Goal: Communication & Community: Answer question/provide support

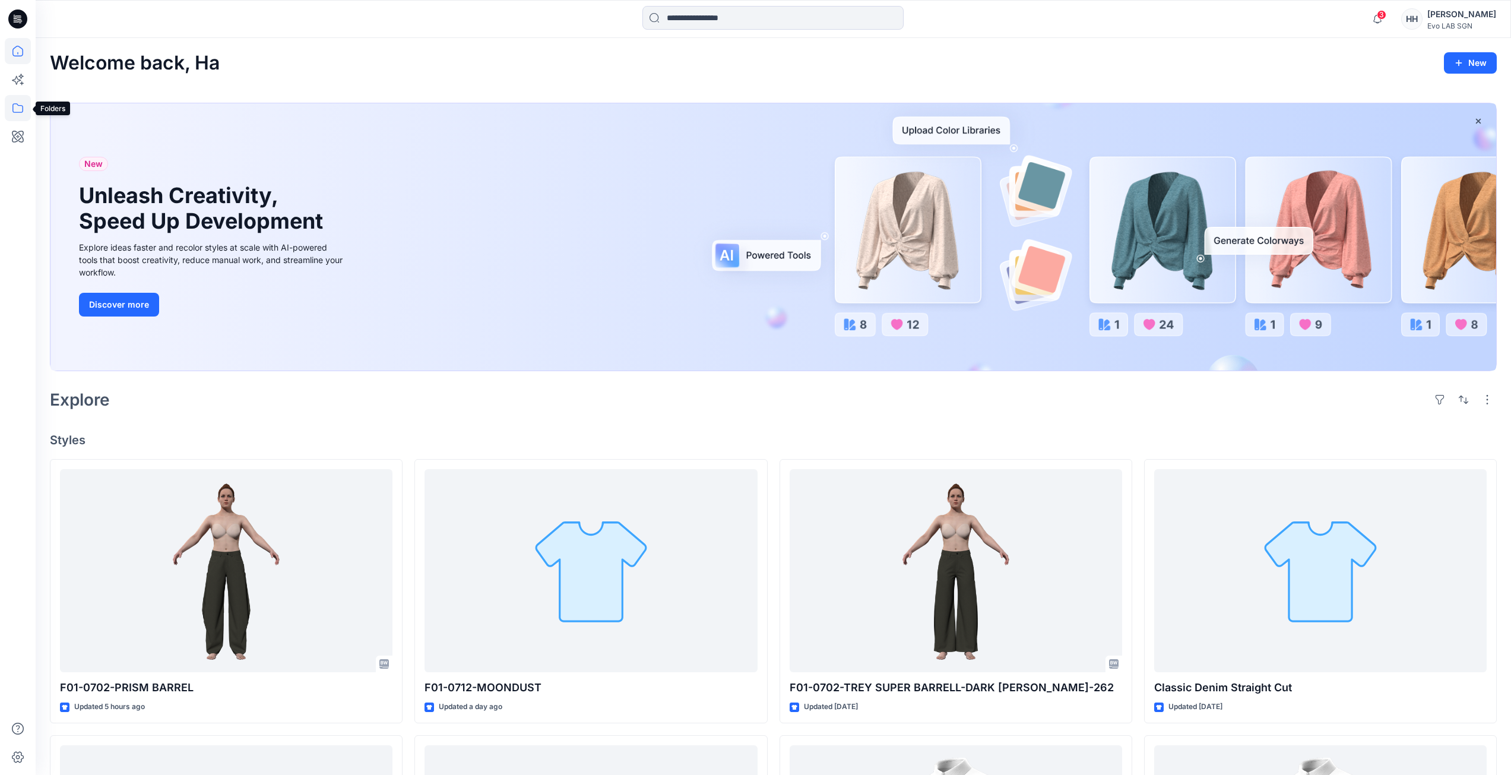
click at [23, 110] on icon at bounding box center [17, 107] width 11 height 9
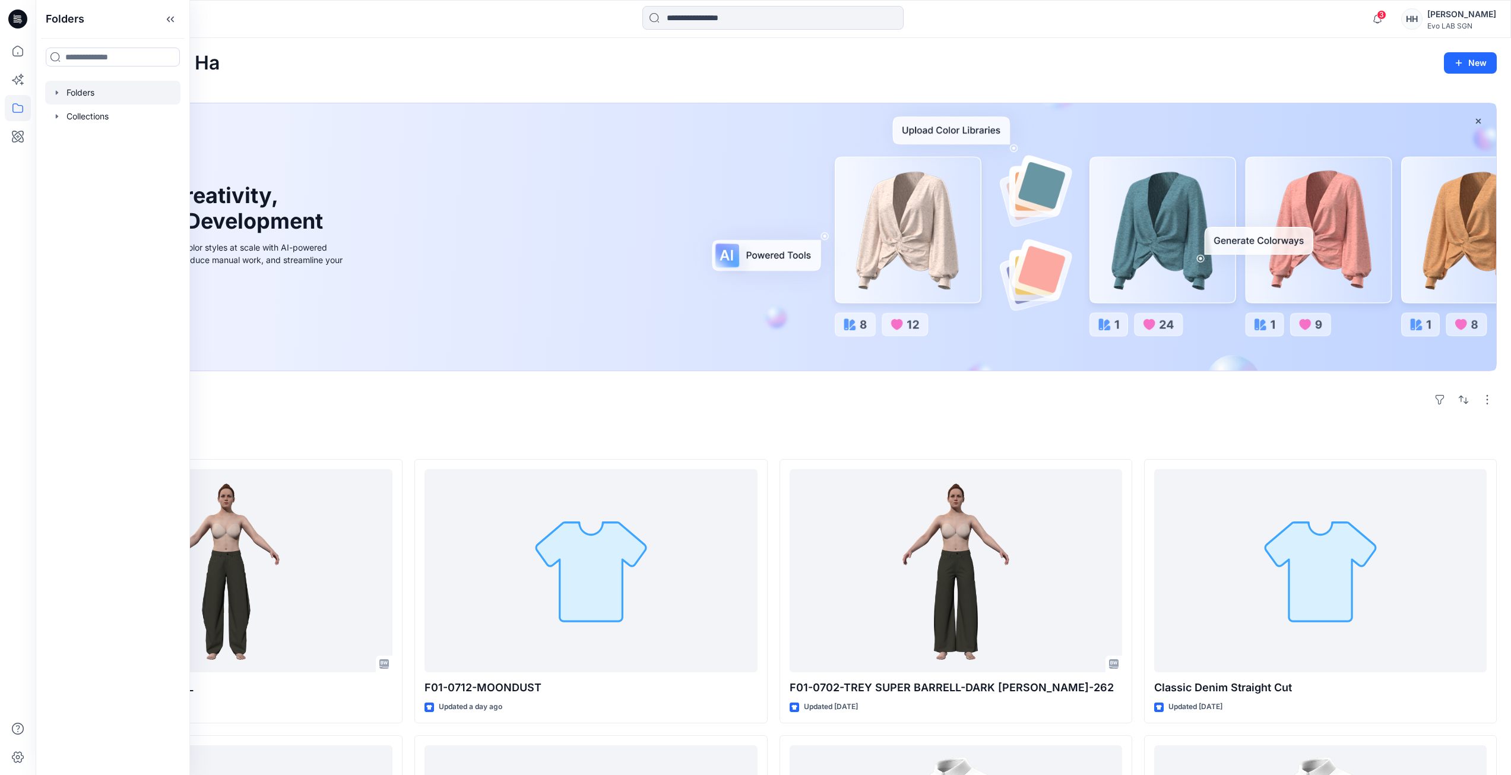
click at [106, 83] on div at bounding box center [112, 93] width 135 height 24
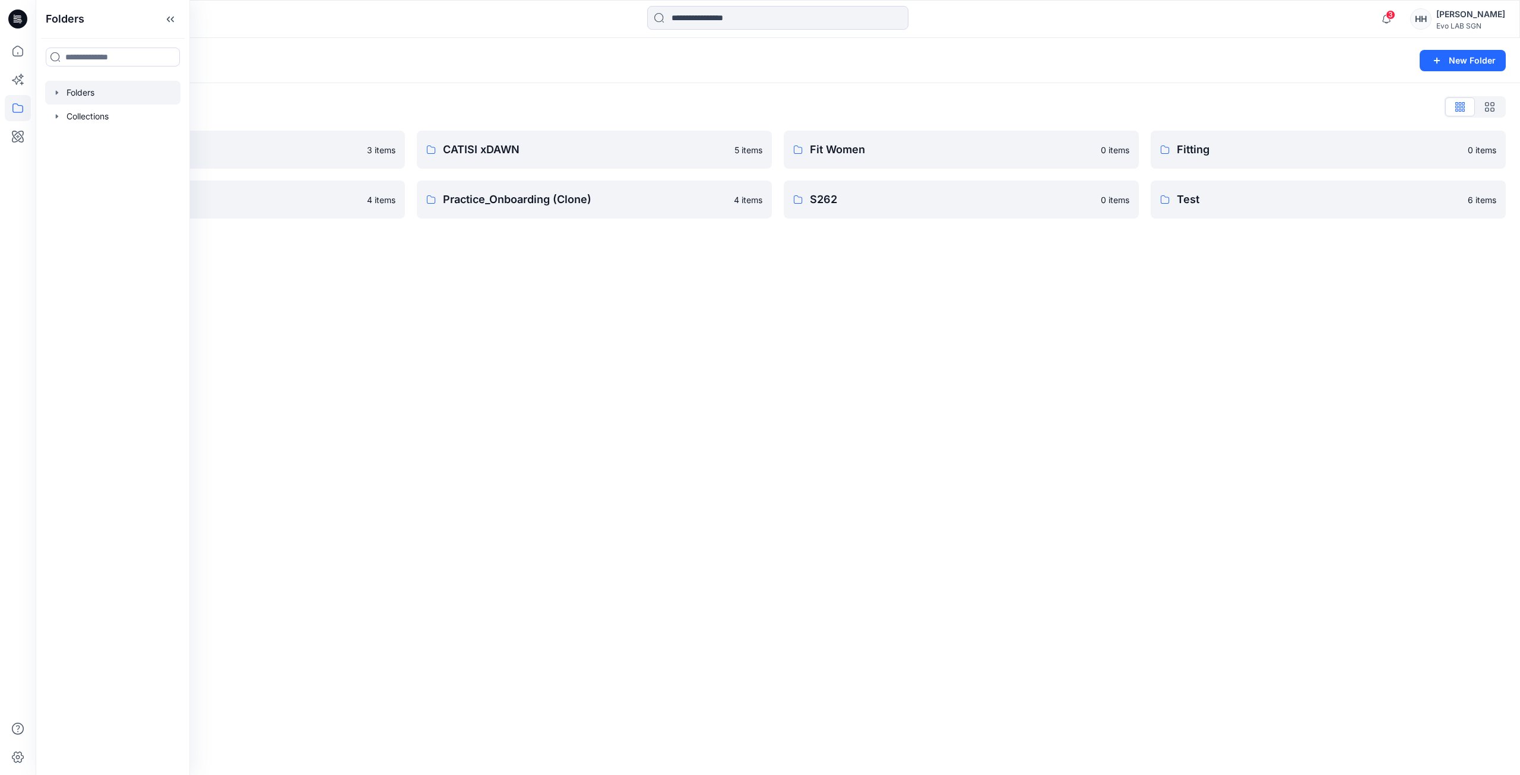
click at [389, 252] on div "Folders New Folder Folders List 3D NEW SAMPLE 3 items Practice_Onboarding 4 ite…" at bounding box center [778, 406] width 1484 height 737
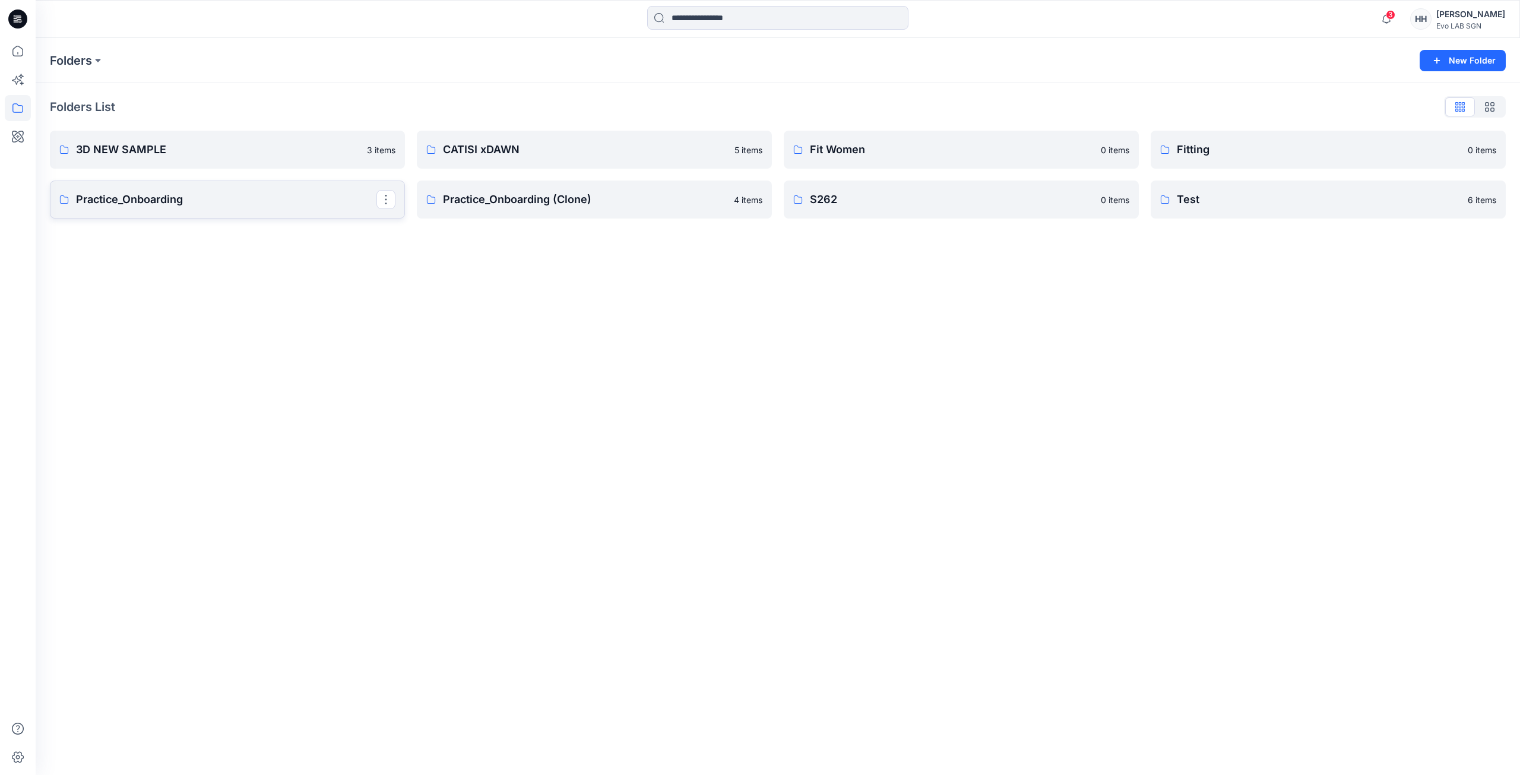
click at [265, 207] on p "Practice_Onboarding" at bounding box center [226, 199] width 300 height 17
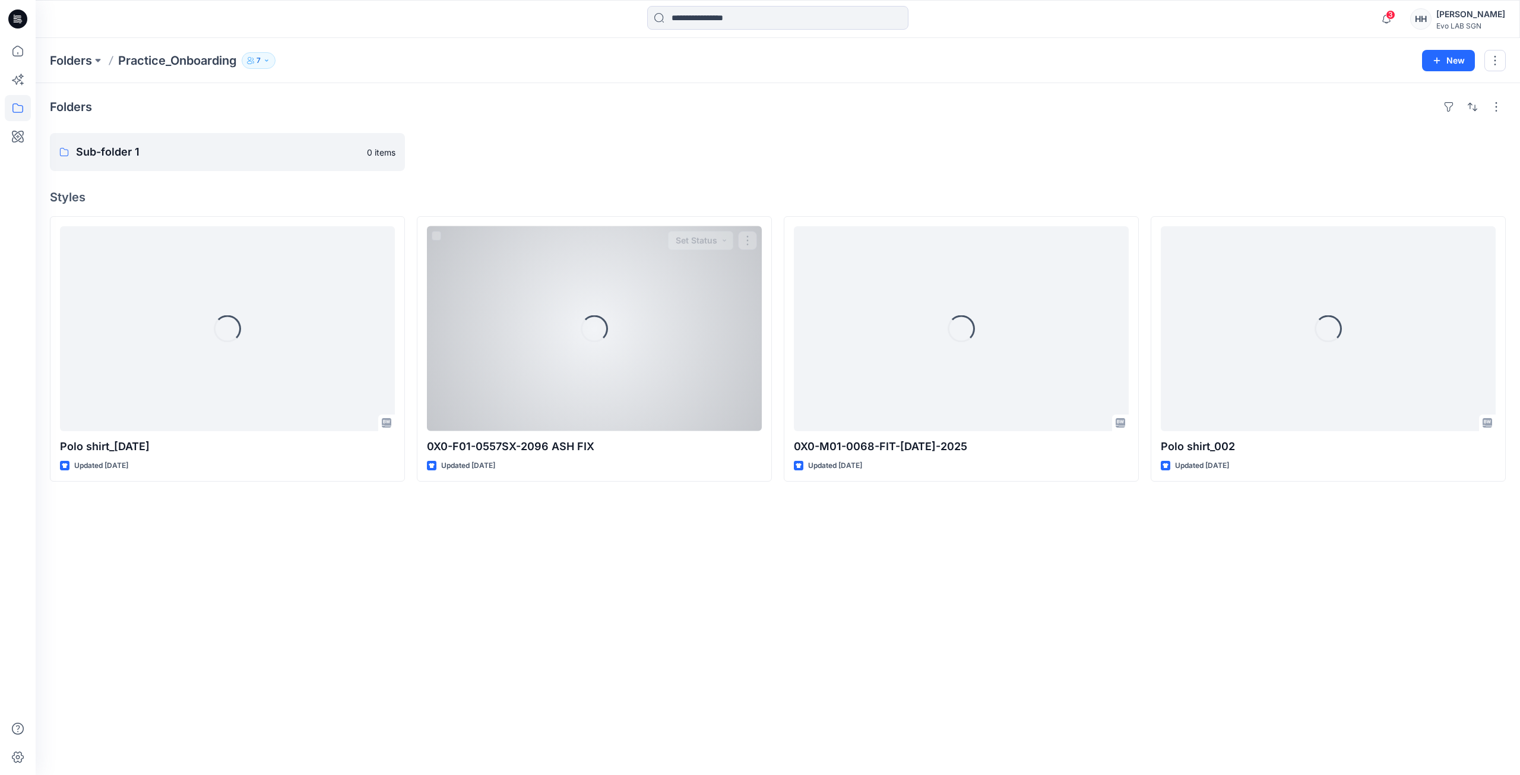
drag, startPoint x: 544, startPoint y: 378, endPoint x: 537, endPoint y: 347, distance: 31.2
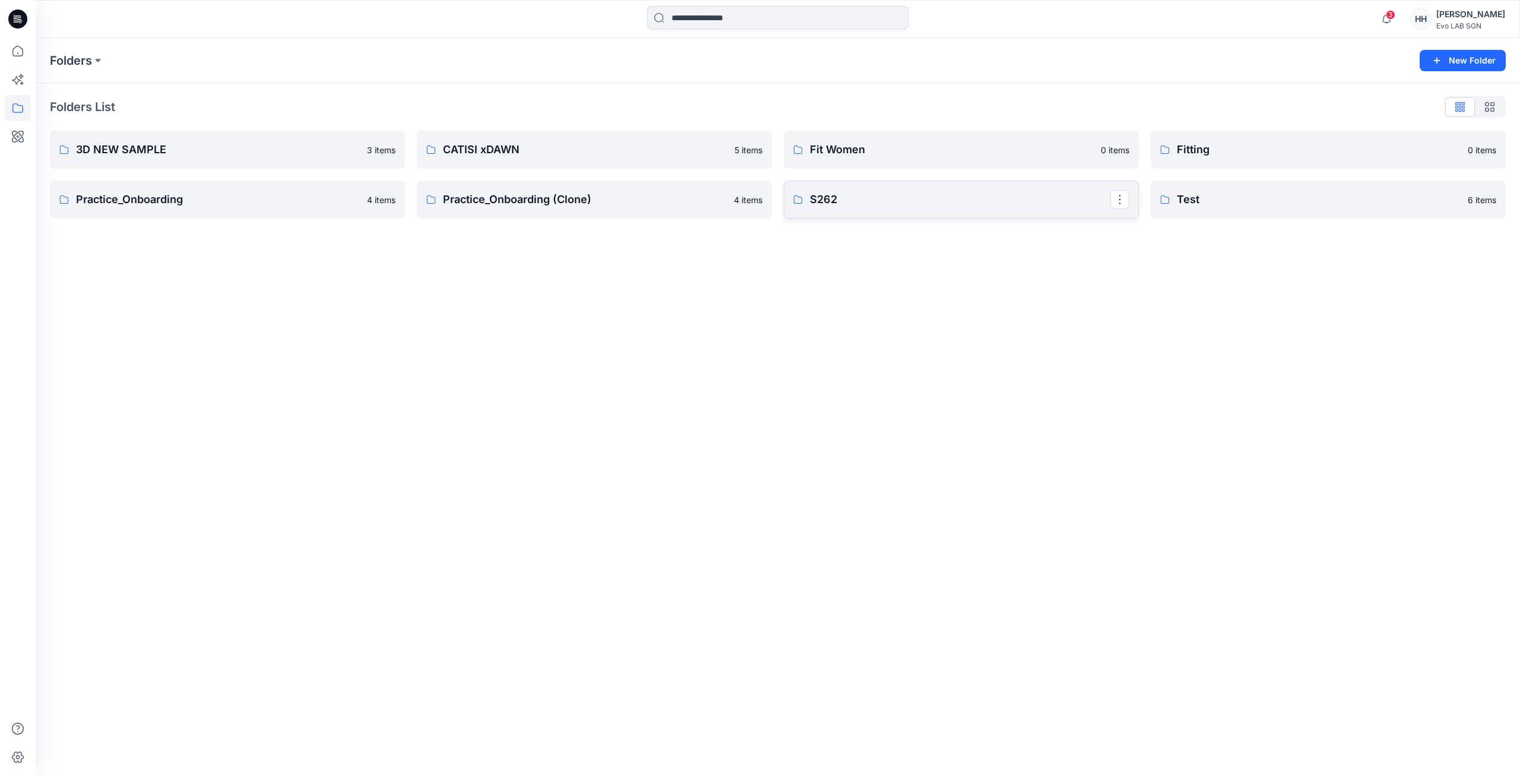
click at [683, 189] on link "S262" at bounding box center [961, 199] width 355 height 38
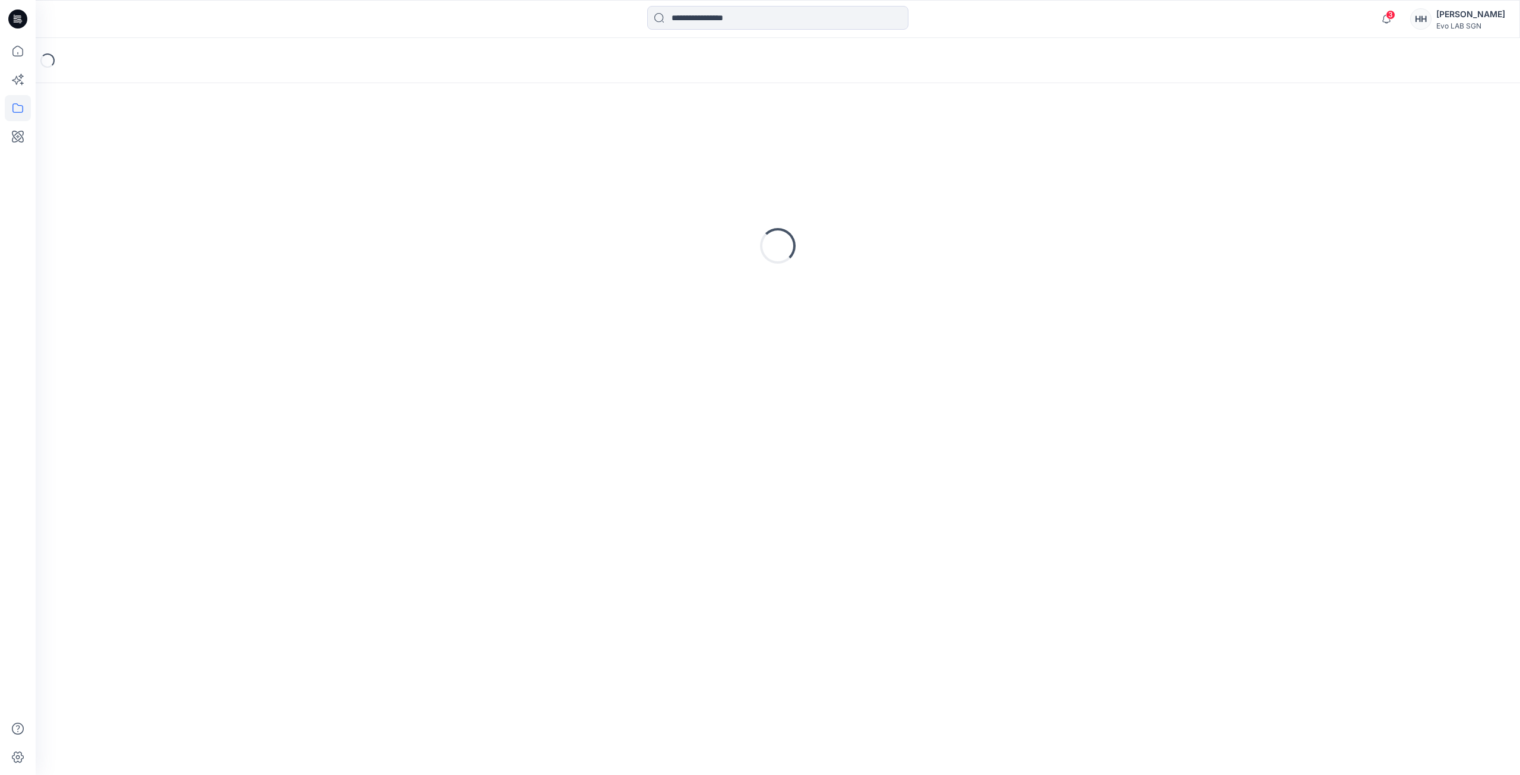
click at [683, 189] on div "Loading..." at bounding box center [778, 245] width 1456 height 297
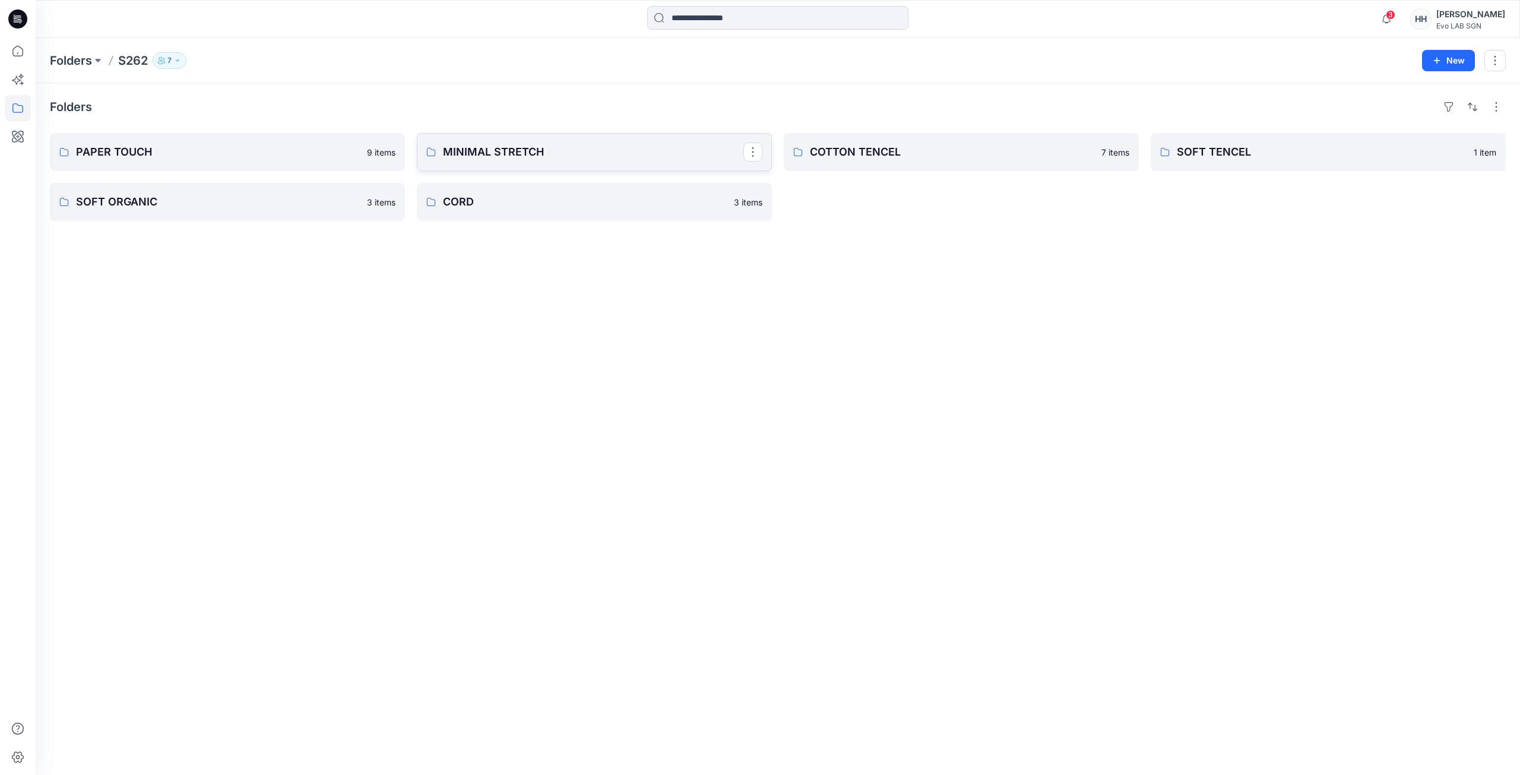
click at [632, 151] on p "MINIMAL STRETCH" at bounding box center [593, 152] width 300 height 17
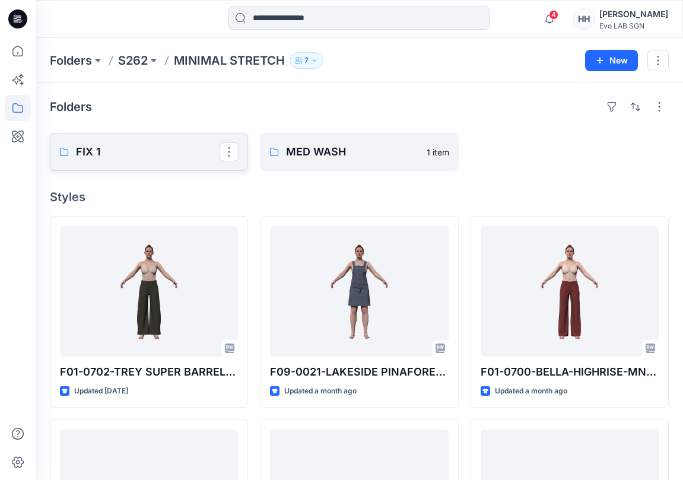
click at [135, 154] on p "FIX 1" at bounding box center [148, 152] width 144 height 17
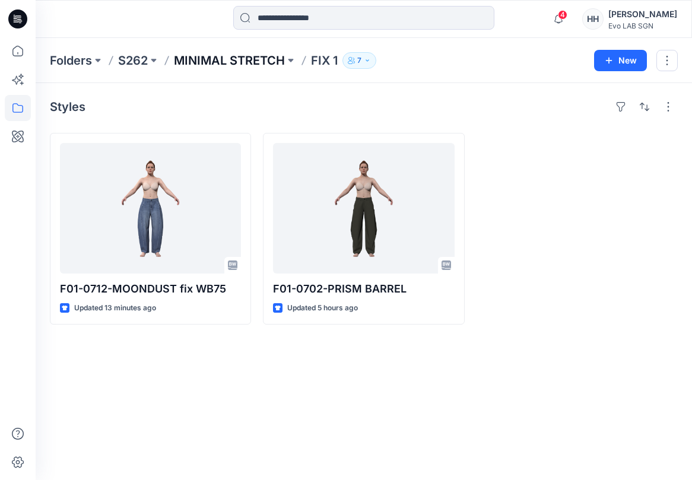
click at [242, 61] on p "MINIMAL STRETCH" at bounding box center [229, 60] width 111 height 17
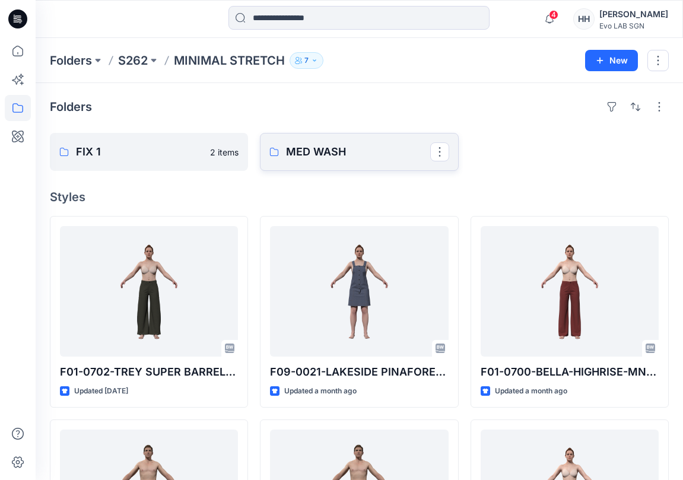
click at [324, 152] on p "MED WASH" at bounding box center [358, 152] width 144 height 17
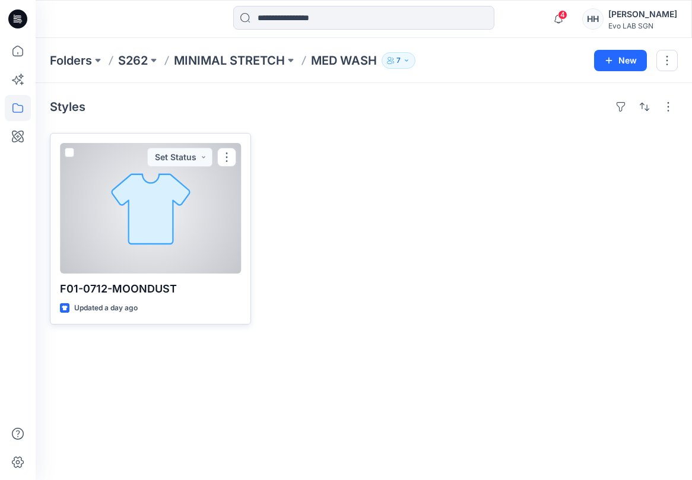
drag, startPoint x: 228, startPoint y: 154, endPoint x: 236, endPoint y: 167, distance: 15.2
click at [228, 154] on button "button" at bounding box center [226, 157] width 19 height 19
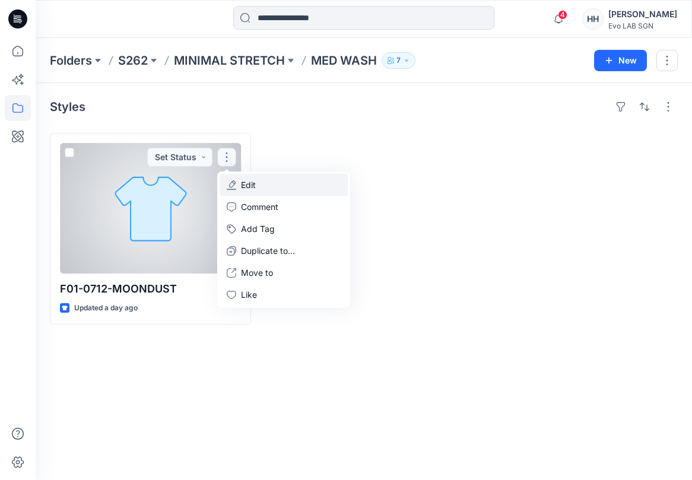
click at [269, 188] on button "Edit" at bounding box center [284, 185] width 128 height 22
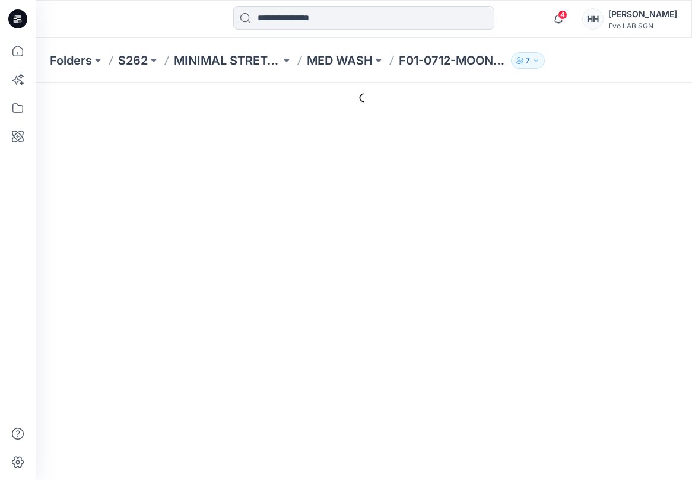
type input "**********"
type input "********"
type input "**********"
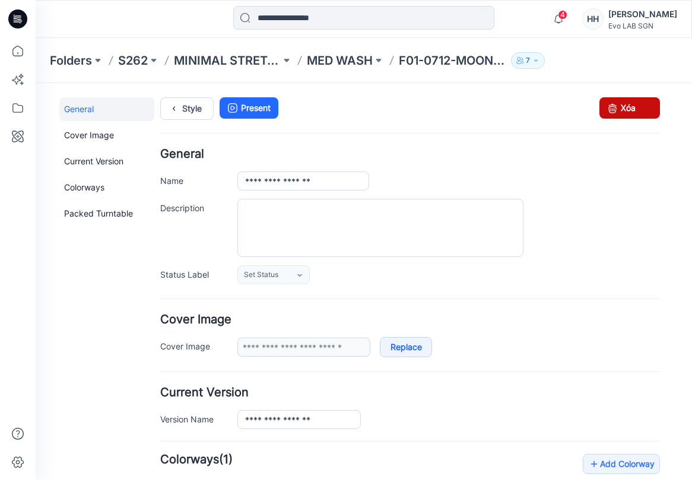
click at [635, 108] on link "Xóa" at bounding box center [630, 107] width 61 height 21
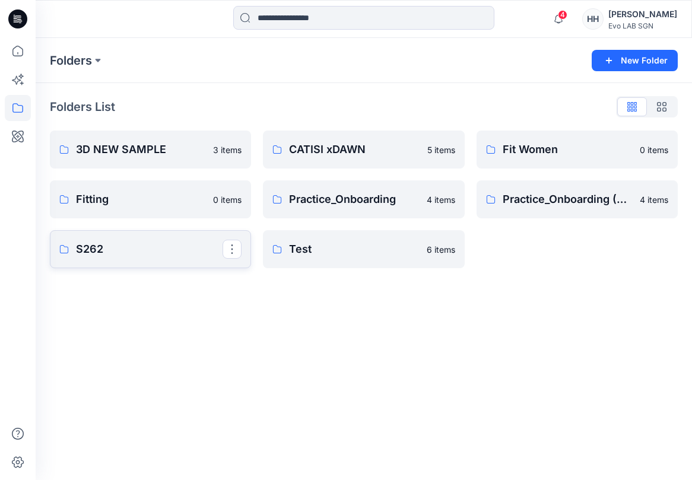
click at [136, 239] on link "S262" at bounding box center [150, 249] width 201 height 38
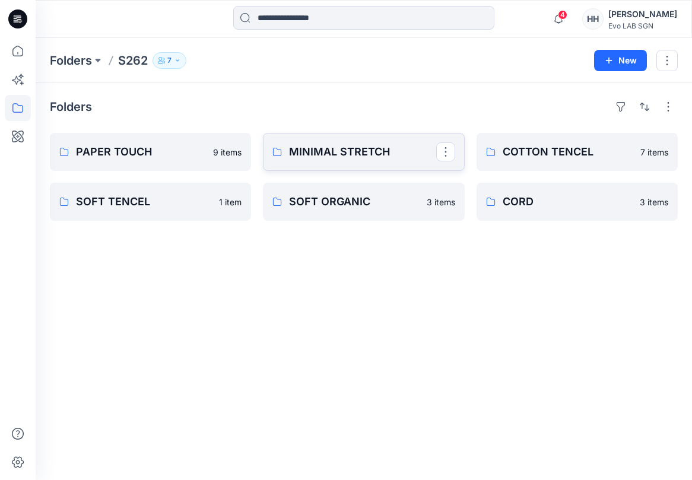
click at [361, 157] on p "MINIMAL STRETCH" at bounding box center [362, 152] width 147 height 17
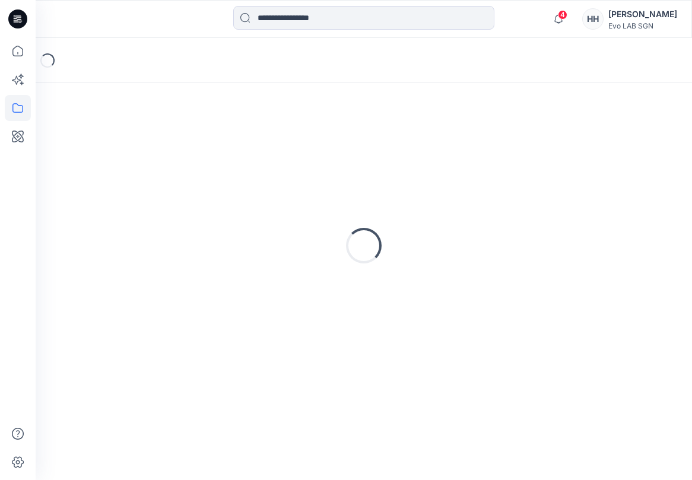
click at [361, 156] on div "Loading..." at bounding box center [364, 245] width 628 height 297
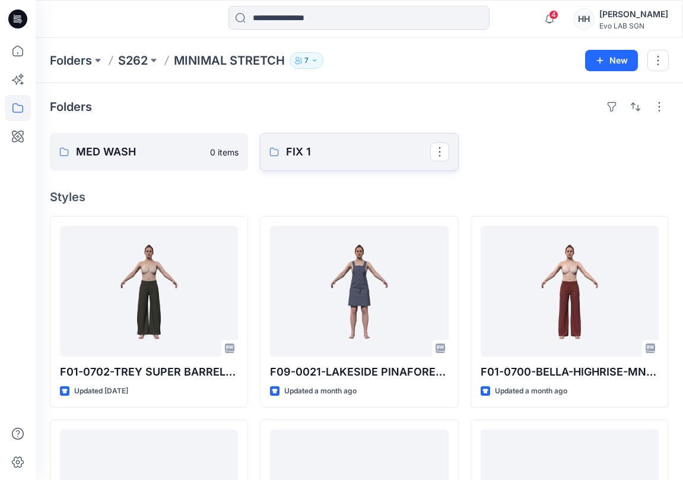
click at [314, 160] on link "FIX 1" at bounding box center [359, 152] width 198 height 38
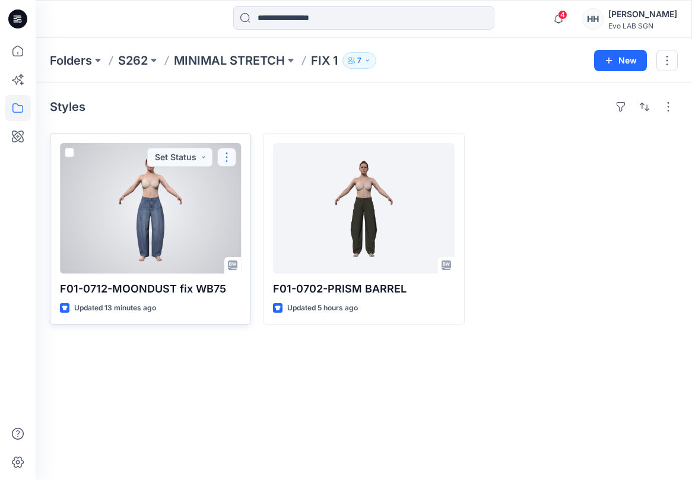
click at [231, 163] on button "button" at bounding box center [226, 157] width 19 height 19
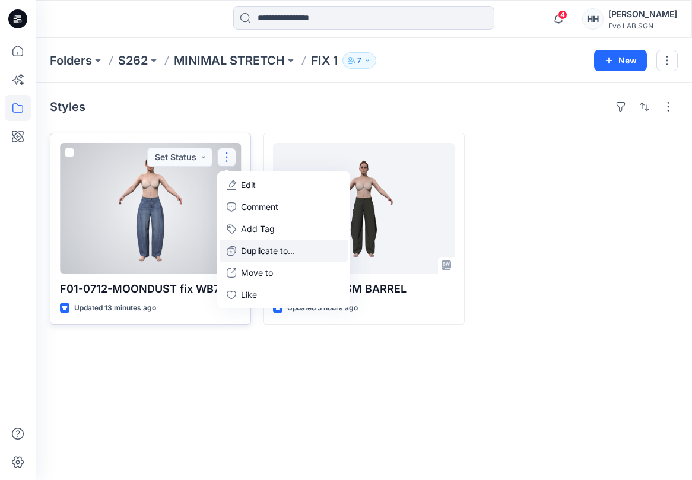
click at [268, 246] on p "Duplicate to..." at bounding box center [268, 251] width 54 height 12
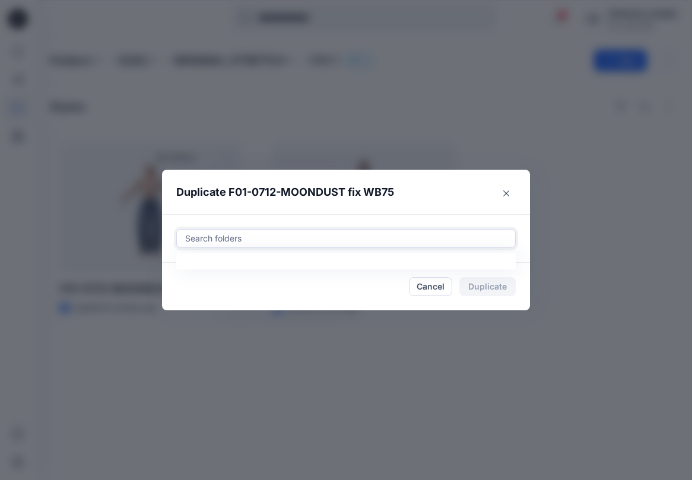
click at [290, 239] on div at bounding box center [346, 239] width 324 height 14
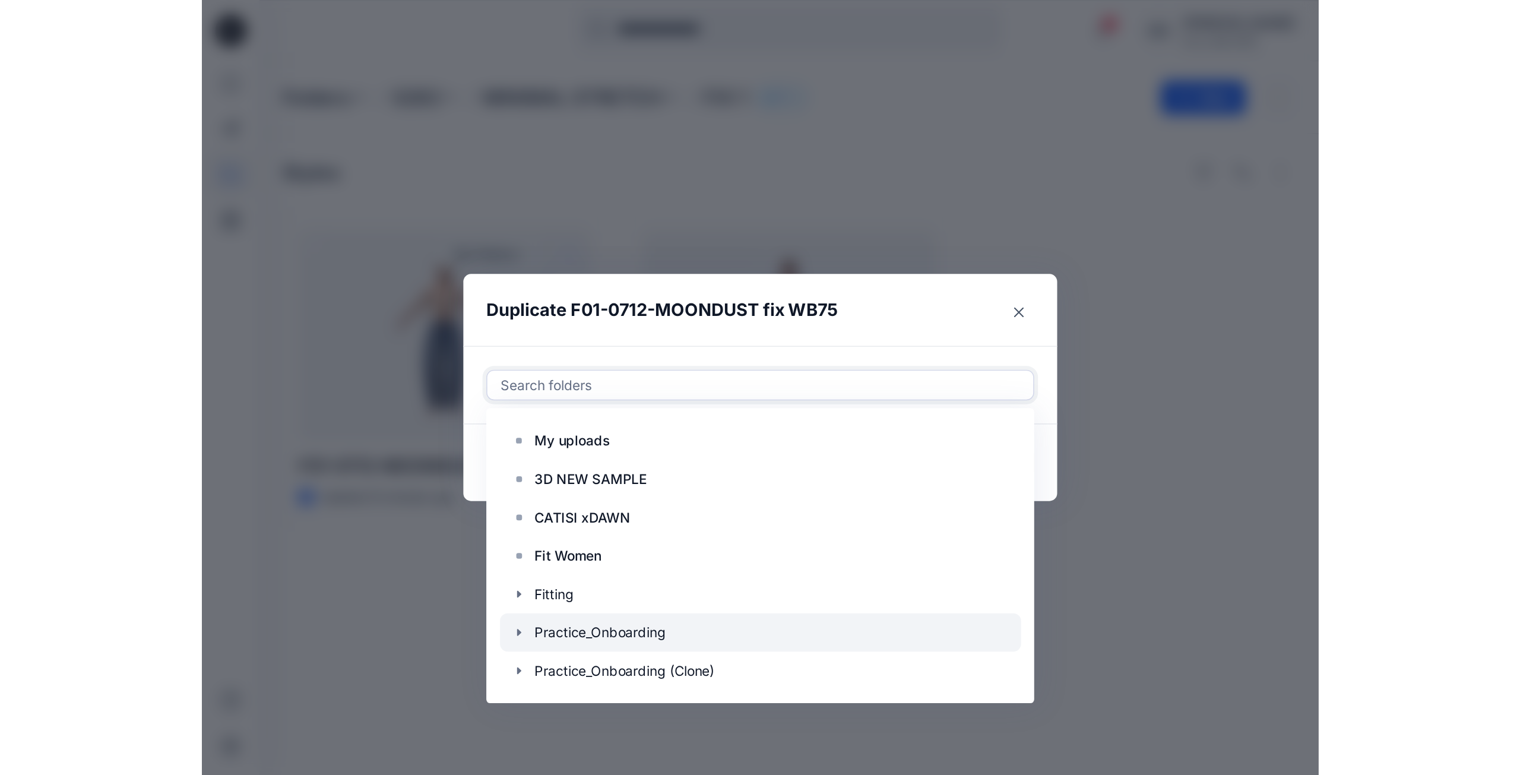
scroll to position [47, 0]
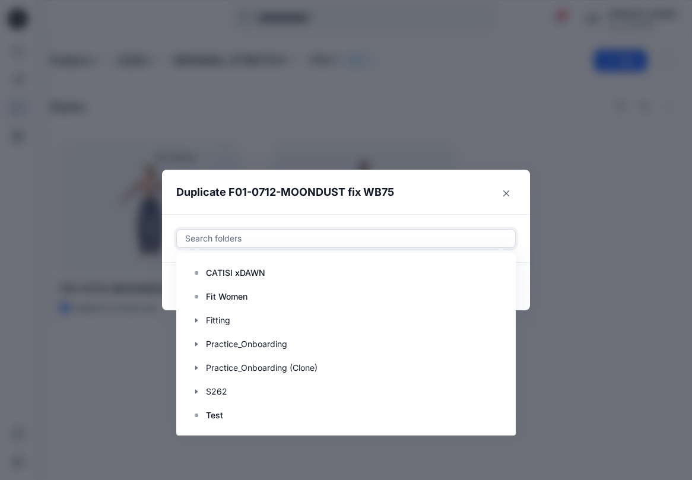
click at [628, 324] on div "Duplicate F01-0712-MOONDUST fix WB75 Use Up and Down to choose options, press E…" at bounding box center [346, 240] width 692 height 480
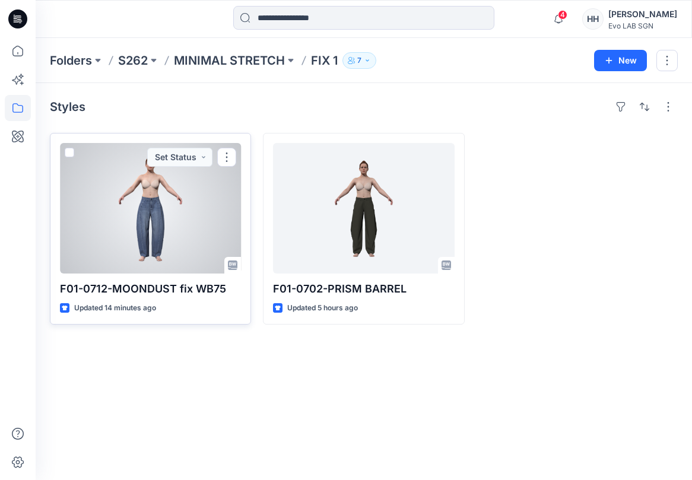
click at [173, 220] on div at bounding box center [150, 208] width 181 height 131
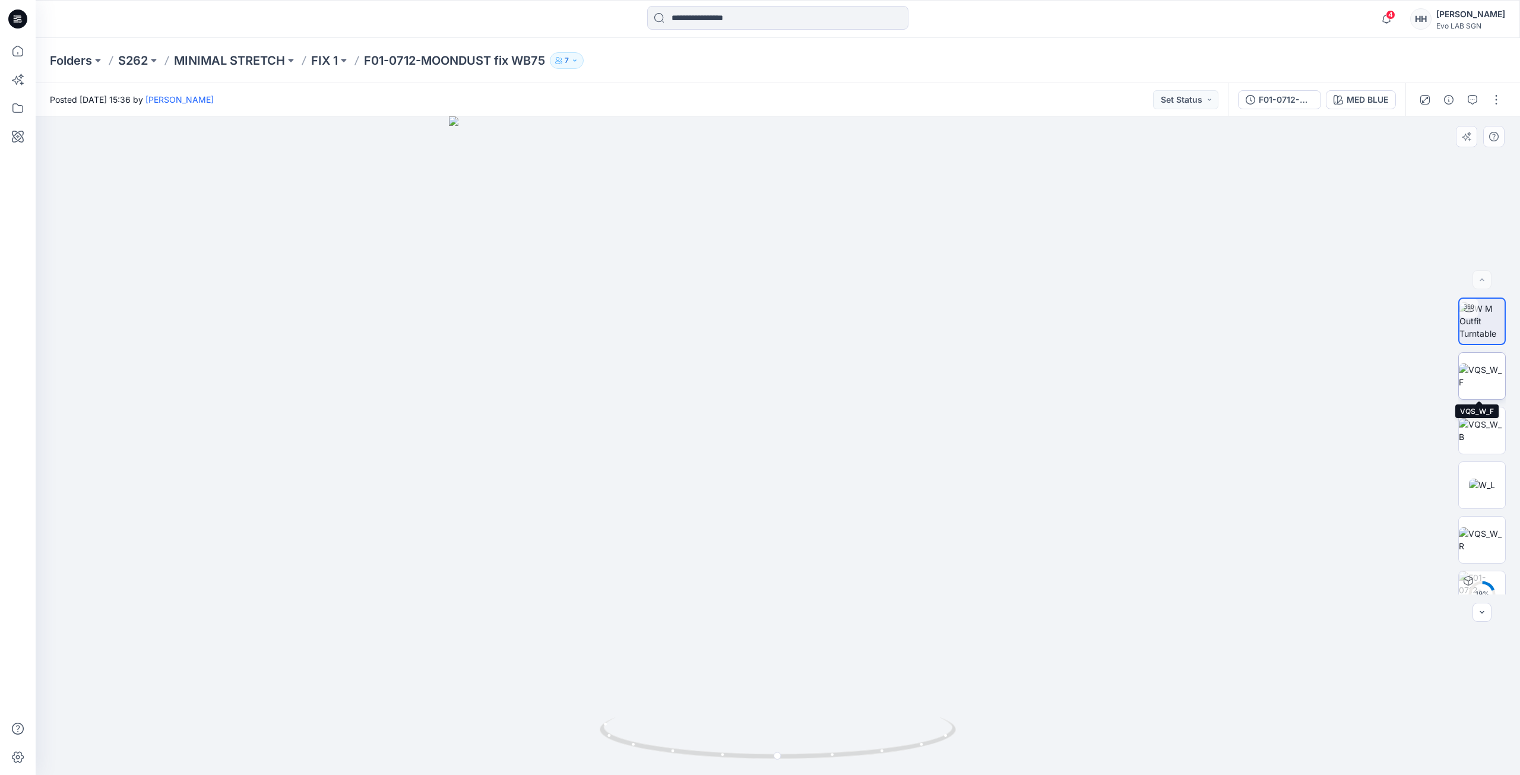
click at [692, 369] on img at bounding box center [1482, 375] width 46 height 25
click at [692, 325] on img at bounding box center [1482, 320] width 46 height 37
drag, startPoint x: 774, startPoint y: 759, endPoint x: 1121, endPoint y: 746, distance: 347.0
click at [692, 480] on div at bounding box center [778, 445] width 1484 height 658
click at [692, 10] on span "5" at bounding box center [1390, 14] width 9 height 9
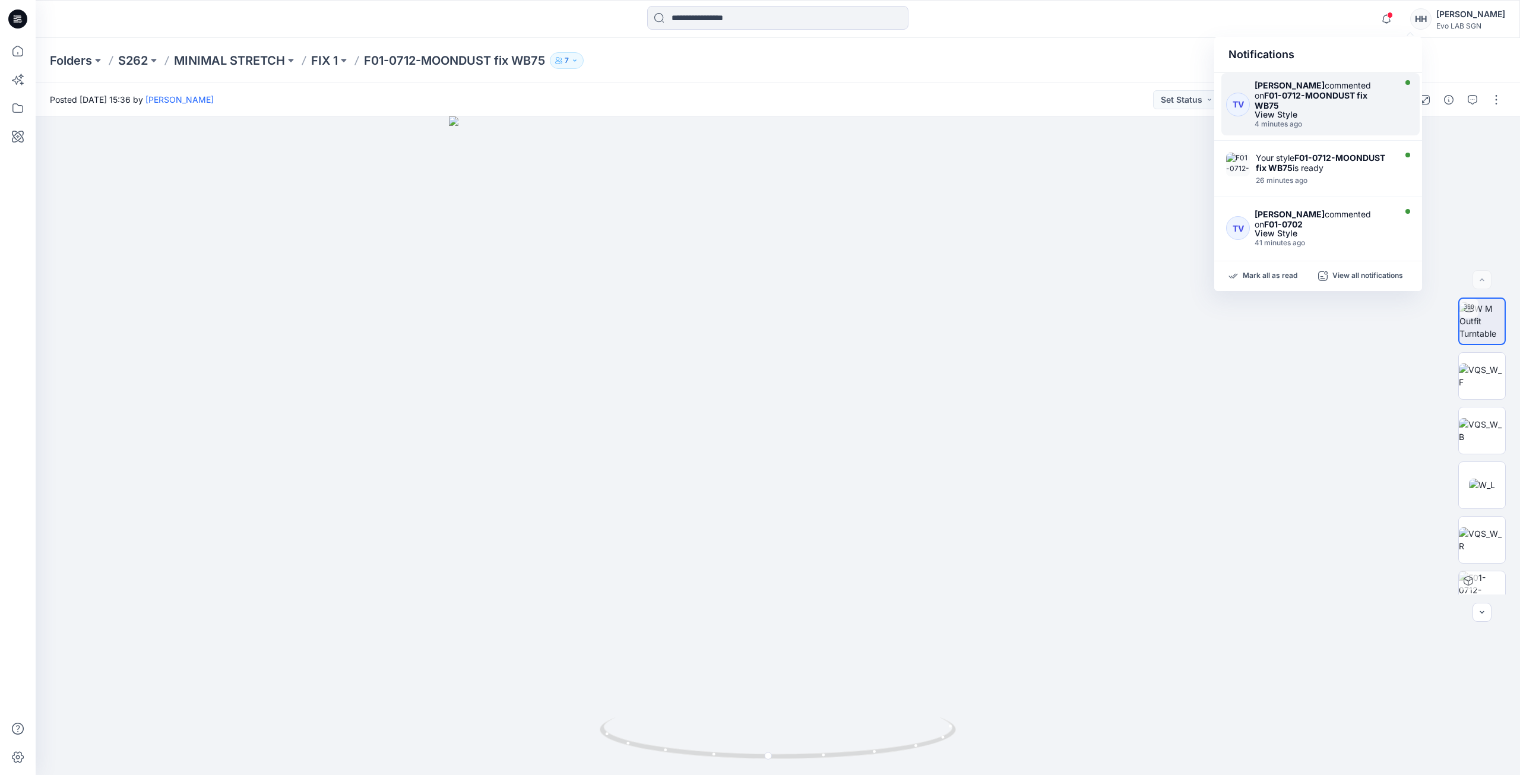
click at [692, 105] on div "Towonda Vaughns commented on F01-0712-MOONDUST fix WB75" at bounding box center [1323, 95] width 138 height 30
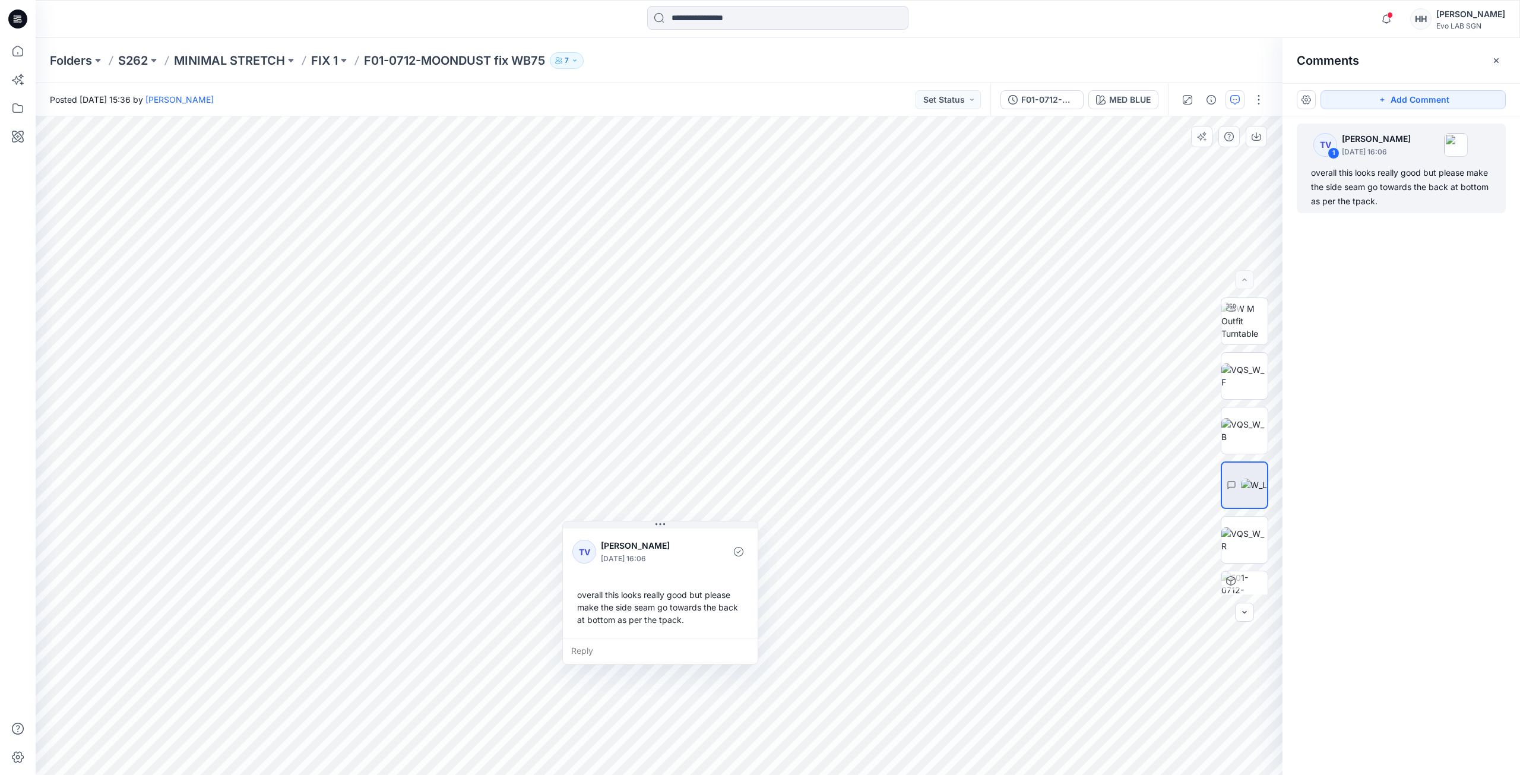
drag, startPoint x: 773, startPoint y: 644, endPoint x: 683, endPoint y: 623, distance: 92.5
click at [683, 480] on div "overall this looks really good but please make the side seam go towards the bac…" at bounding box center [660, 607] width 176 height 47
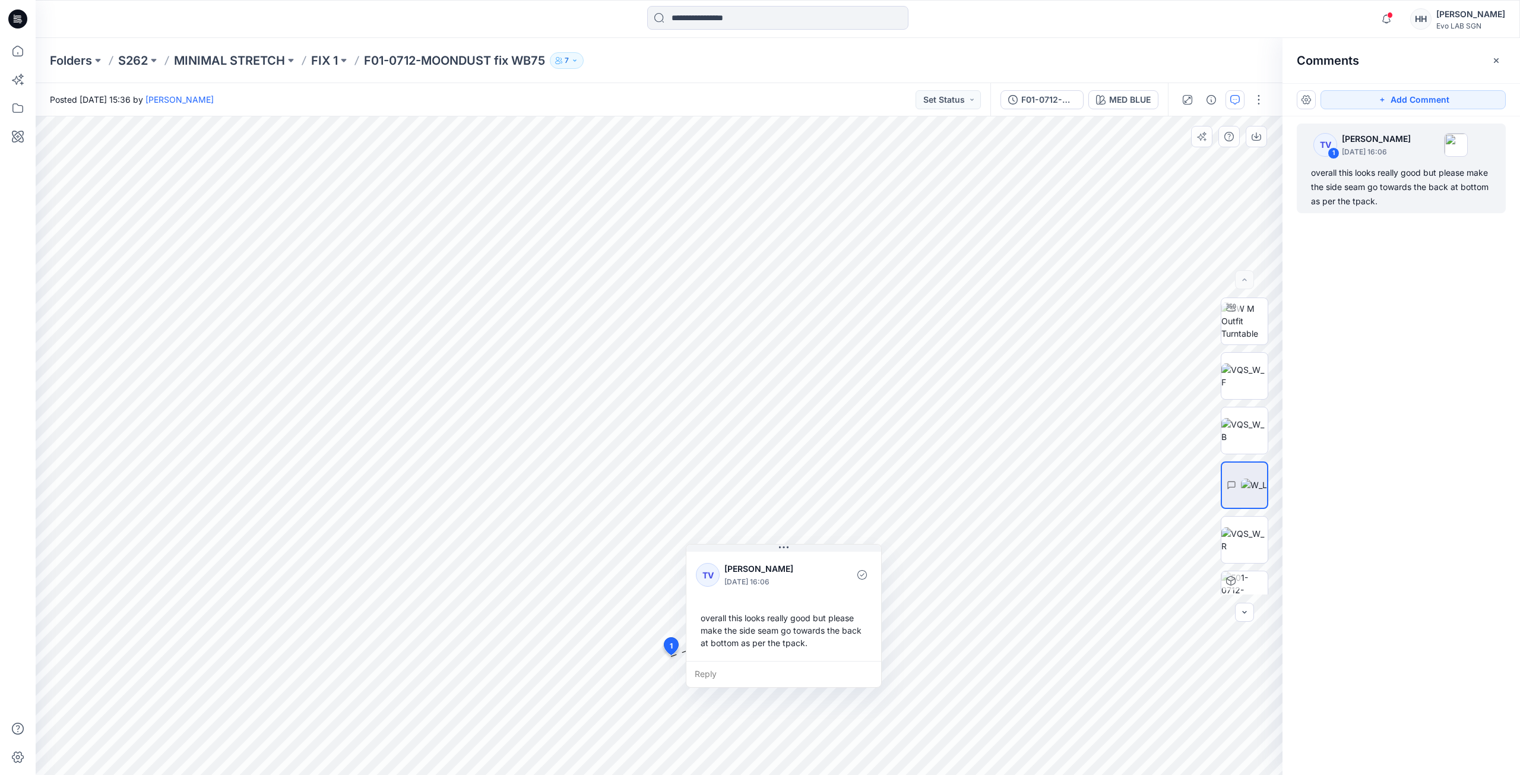
drag, startPoint x: 576, startPoint y: 594, endPoint x: 682, endPoint y: 607, distance: 105.9
click at [692, 480] on div "overall this looks really good but please make the side seam go towards the bac…" at bounding box center [784, 630] width 176 height 47
click at [692, 480] on div "overall this looks really good but please make the side seam go towards the bac…" at bounding box center [765, 620] width 176 height 47
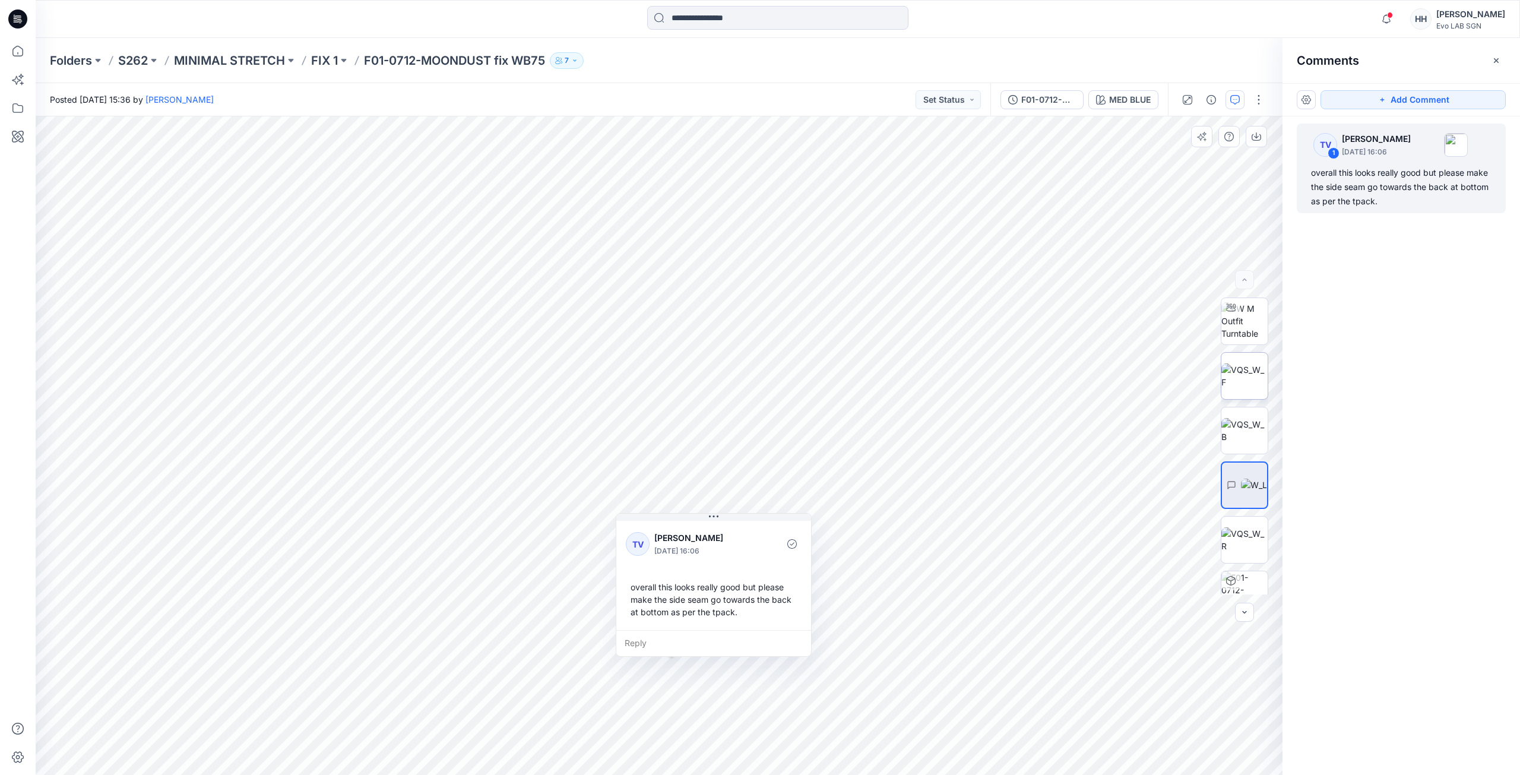
drag, startPoint x: 784, startPoint y: 631, endPoint x: 1261, endPoint y: 367, distance: 545.6
click at [692, 480] on div "overall this looks really good but please make the side seam go towards the bac…" at bounding box center [714, 599] width 176 height 47
drag, startPoint x: 1379, startPoint y: 196, endPoint x: 1306, endPoint y: 175, distance: 75.5
click at [692, 175] on div "TV 1 Towonda Vaughns September 23, 2025 16:06 overall this looks really good bu…" at bounding box center [1401, 168] width 209 height 90
copy div "overall this looks really good but please make the side seam go towards the bac…"
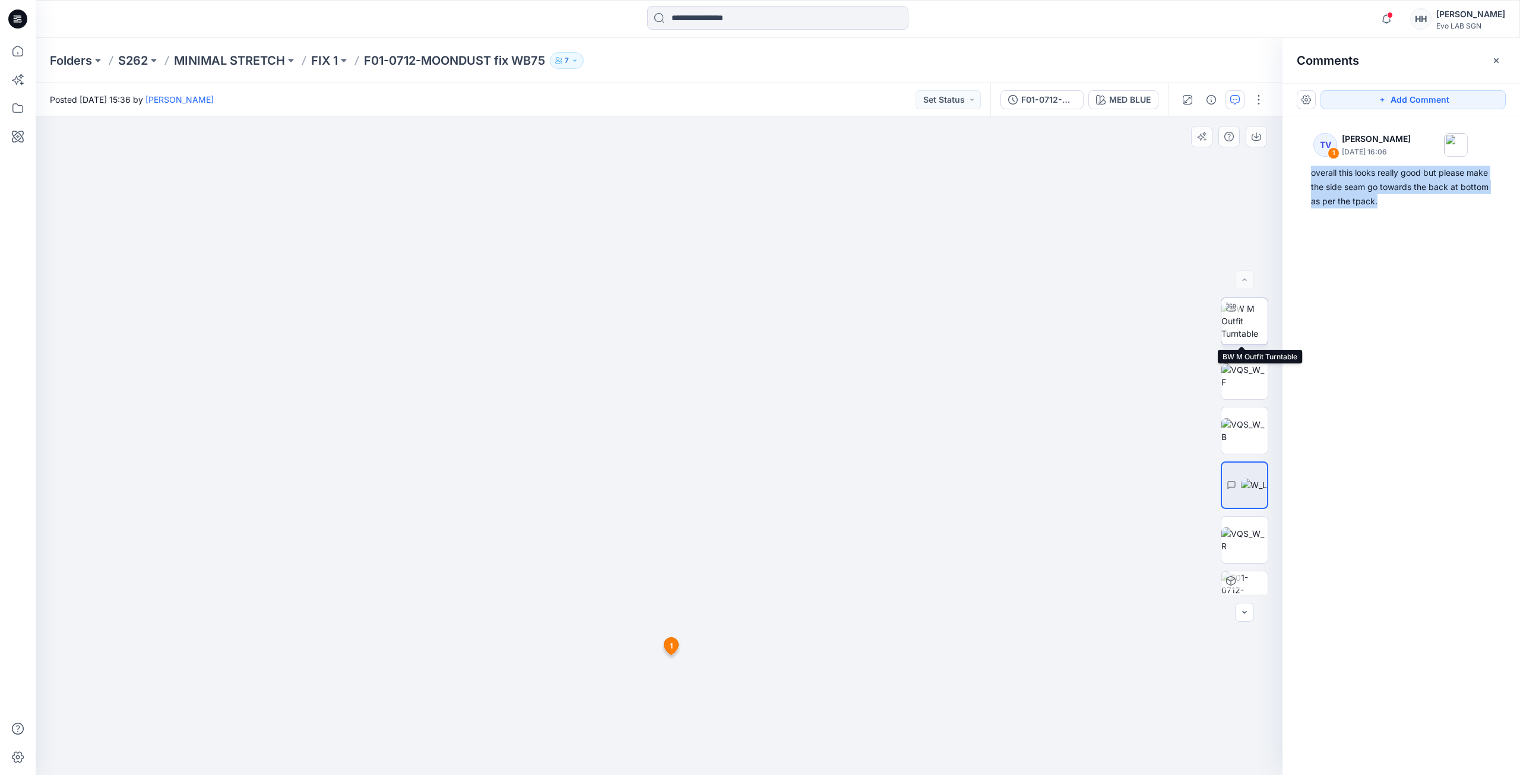
click at [692, 312] on img at bounding box center [1244, 320] width 46 height 37
drag, startPoint x: 736, startPoint y: 755, endPoint x: 655, endPoint y: 750, distance: 81.4
click at [655, 480] on icon at bounding box center [660, 739] width 359 height 45
drag, startPoint x: 688, startPoint y: 759, endPoint x: 749, endPoint y: 756, distance: 60.6
click at [692, 480] on icon at bounding box center [660, 739] width 359 height 45
